Goal: Information Seeking & Learning: Learn about a topic

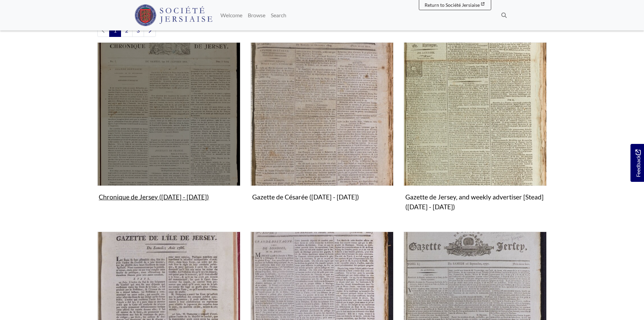
scroll to position [135, 0]
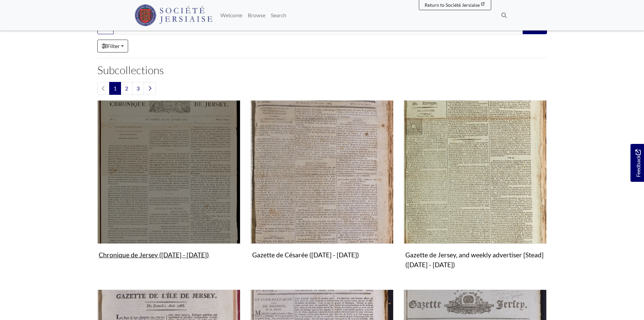
click at [185, 153] on img "Subcollection" at bounding box center [168, 171] width 143 height 143
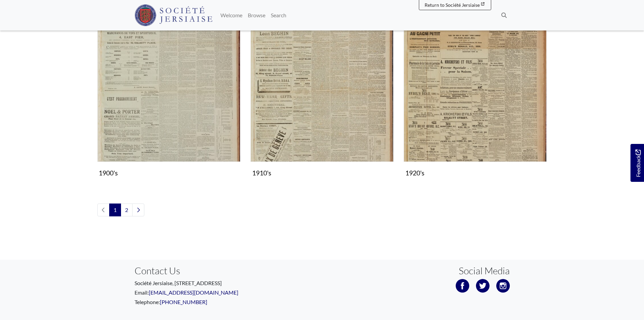
scroll to position [764, 0]
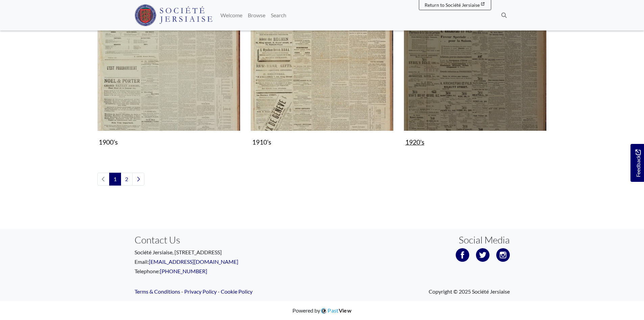
click at [450, 91] on img "Subcollection" at bounding box center [475, 59] width 143 height 143
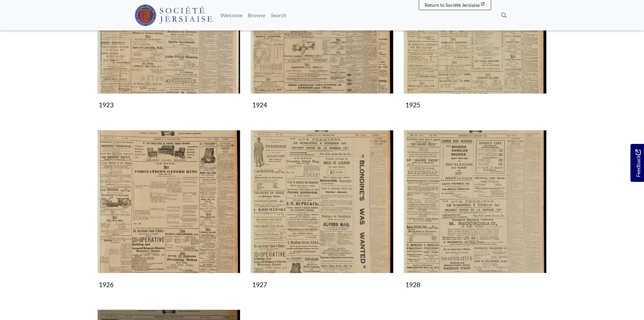
scroll to position [440, 0]
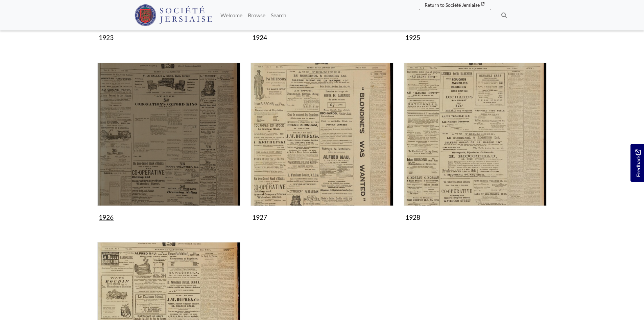
click at [194, 177] on img "Subcollection" at bounding box center [168, 134] width 143 height 143
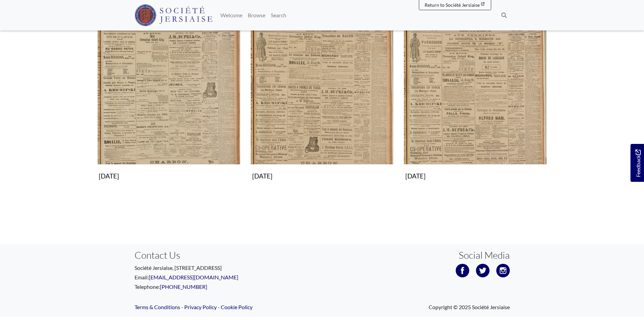
scroll to position [676, 0]
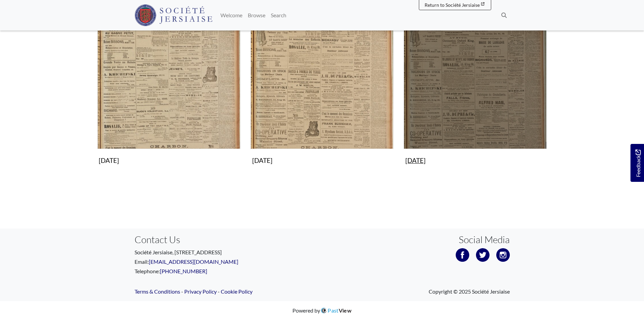
click at [444, 117] on img "Subcollection" at bounding box center [475, 77] width 143 height 143
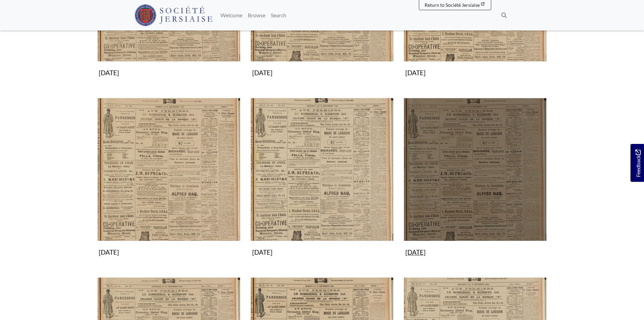
scroll to position [237, 0]
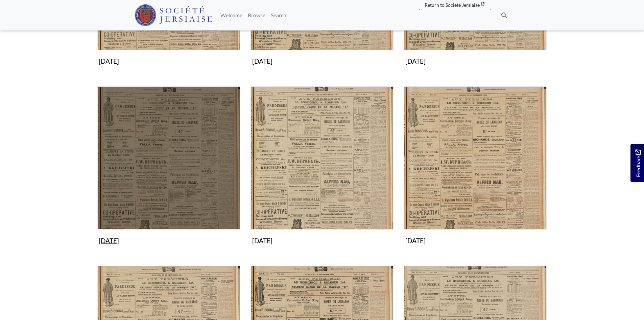
click at [192, 192] on img "Subcollection" at bounding box center [168, 157] width 143 height 143
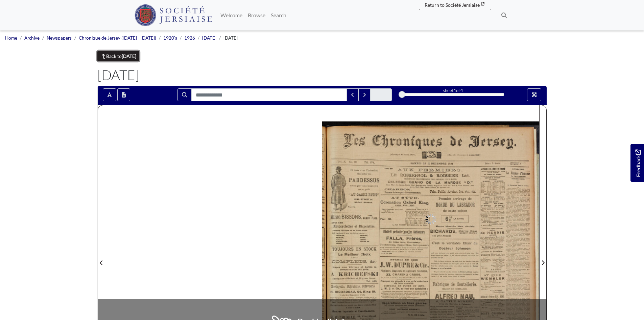
click at [111, 54] on link "Back to December 1926" at bounding box center [118, 56] width 42 height 10
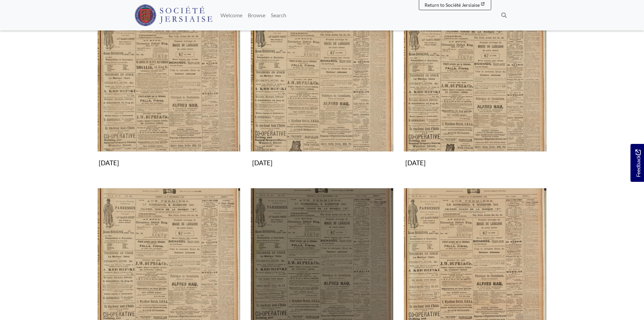
scroll to position [237, 0]
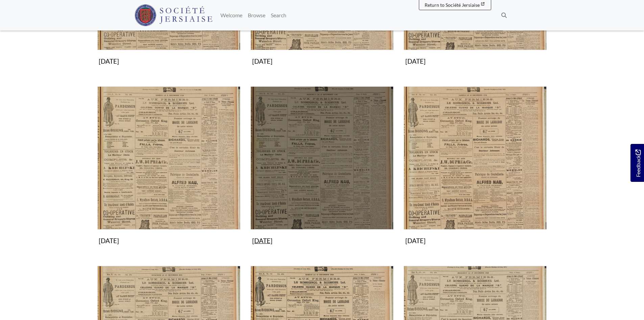
click at [332, 163] on img "Subcollection" at bounding box center [322, 157] width 143 height 143
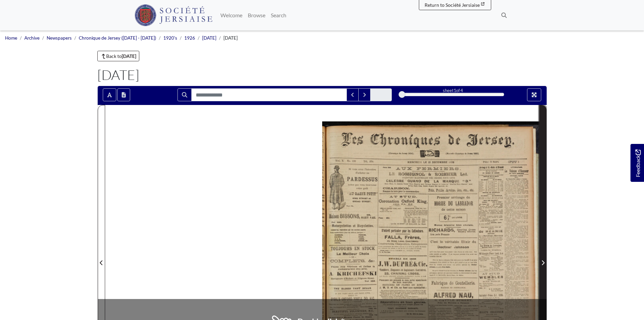
click at [543, 261] on icon "Next Page" at bounding box center [542, 262] width 3 height 5
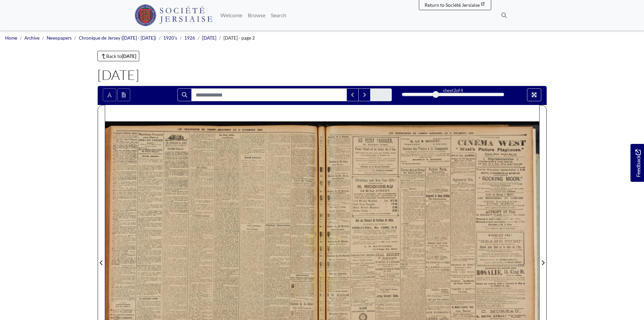
click at [267, 264] on div at bounding box center [213, 258] width 217 height 307
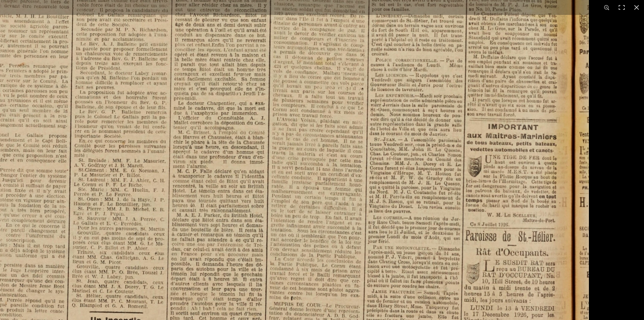
click at [237, 128] on img at bounding box center [170, 63] width 837 height 1184
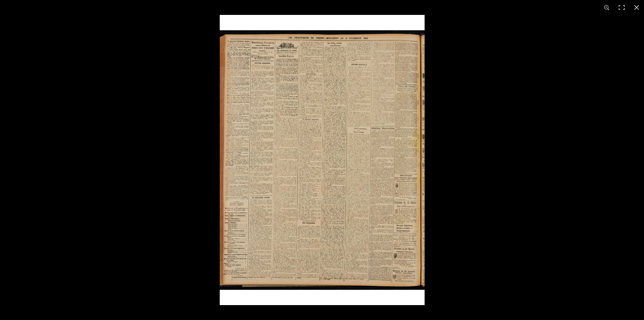
click at [424, 233] on img at bounding box center [322, 160] width 205 height 290
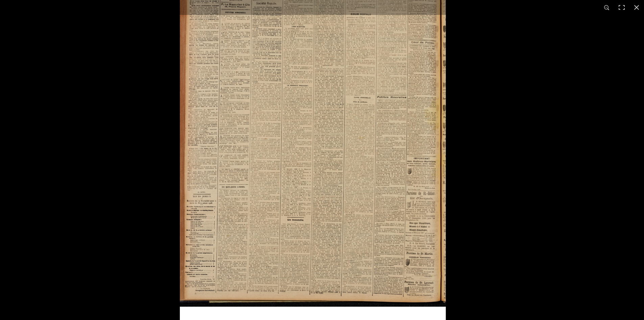
click at [424, 233] on img at bounding box center [313, 138] width 266 height 376
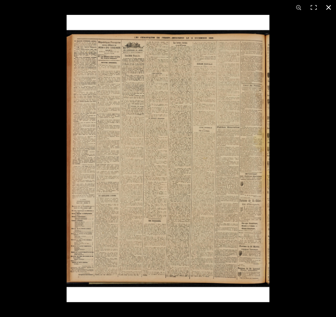
click at [320, 306] on div at bounding box center [235, 173] width 336 height 317
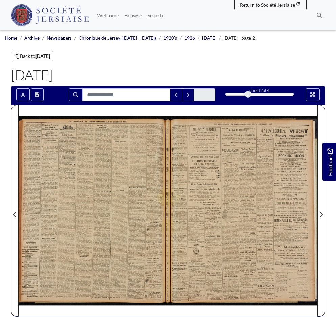
click at [122, 240] on div at bounding box center [93, 210] width 149 height 211
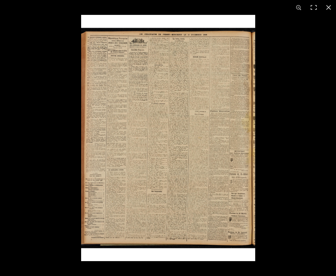
click at [170, 170] on img at bounding box center [168, 138] width 174 height 246
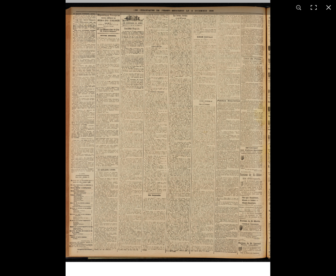
click at [170, 170] on img at bounding box center [168, 131] width 205 height 289
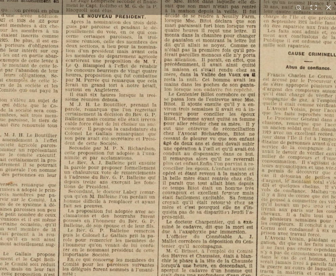
click at [207, 227] on img at bounding box center [159, 182] width 837 height 1184
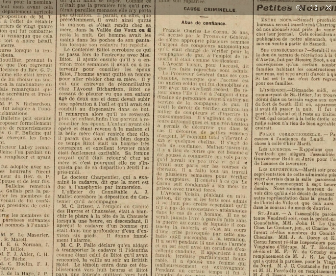
click at [149, 146] on img at bounding box center [54, 137] width 837 height 1184
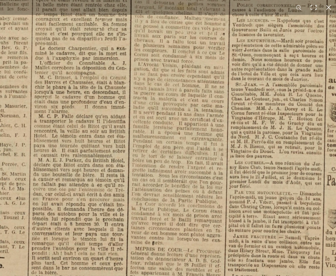
click at [197, 155] on img at bounding box center [32, 8] width 837 height 1184
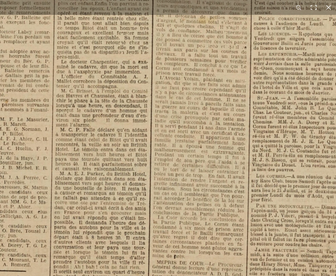
click at [184, 140] on img at bounding box center [53, 22] width 837 height 1184
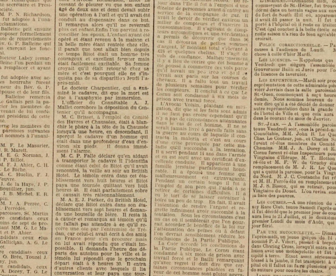
click at [198, 90] on img at bounding box center [54, 48] width 837 height 1184
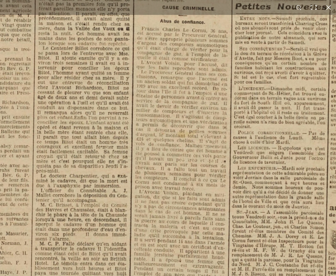
click at [165, 173] on img at bounding box center [33, 136] width 837 height 1184
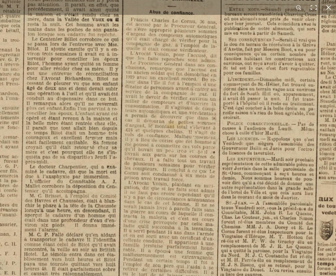
click at [229, 160] on img at bounding box center [22, 127] width 837 height 1184
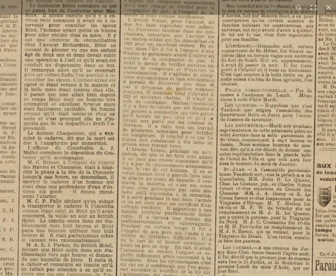
click at [190, 177] on img at bounding box center [20, 93] width 837 height 1184
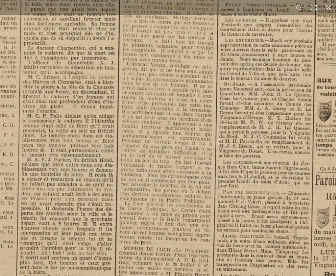
click at [229, 206] on img at bounding box center [20, 8] width 837 height 1184
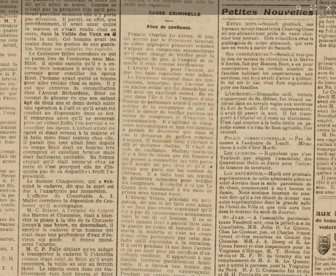
click at [209, 138] on img at bounding box center [19, 141] width 837 height 1184
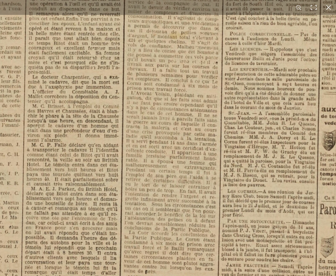
click at [202, 192] on img at bounding box center [25, 37] width 837 height 1184
